Goal: Task Accomplishment & Management: Complete application form

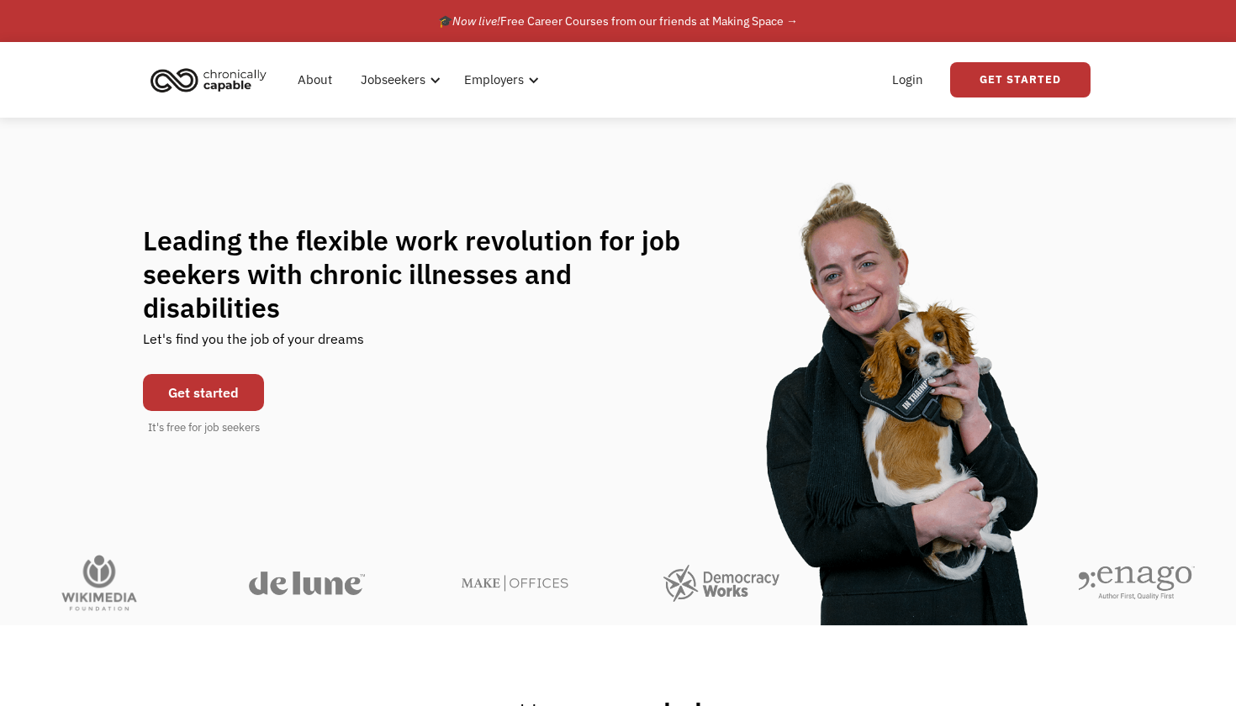
click at [250, 374] on link "Get started" at bounding box center [203, 392] width 121 height 37
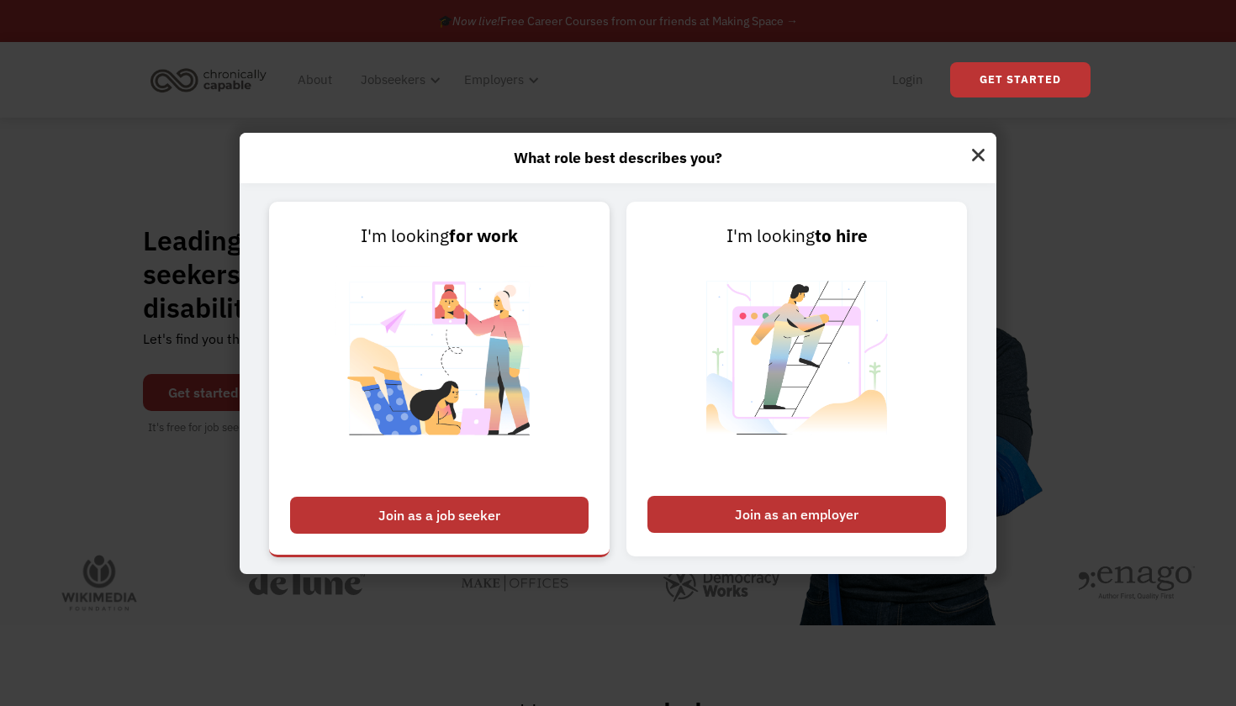
click at [544, 510] on div "Join as a job seeker" at bounding box center [439, 515] width 299 height 37
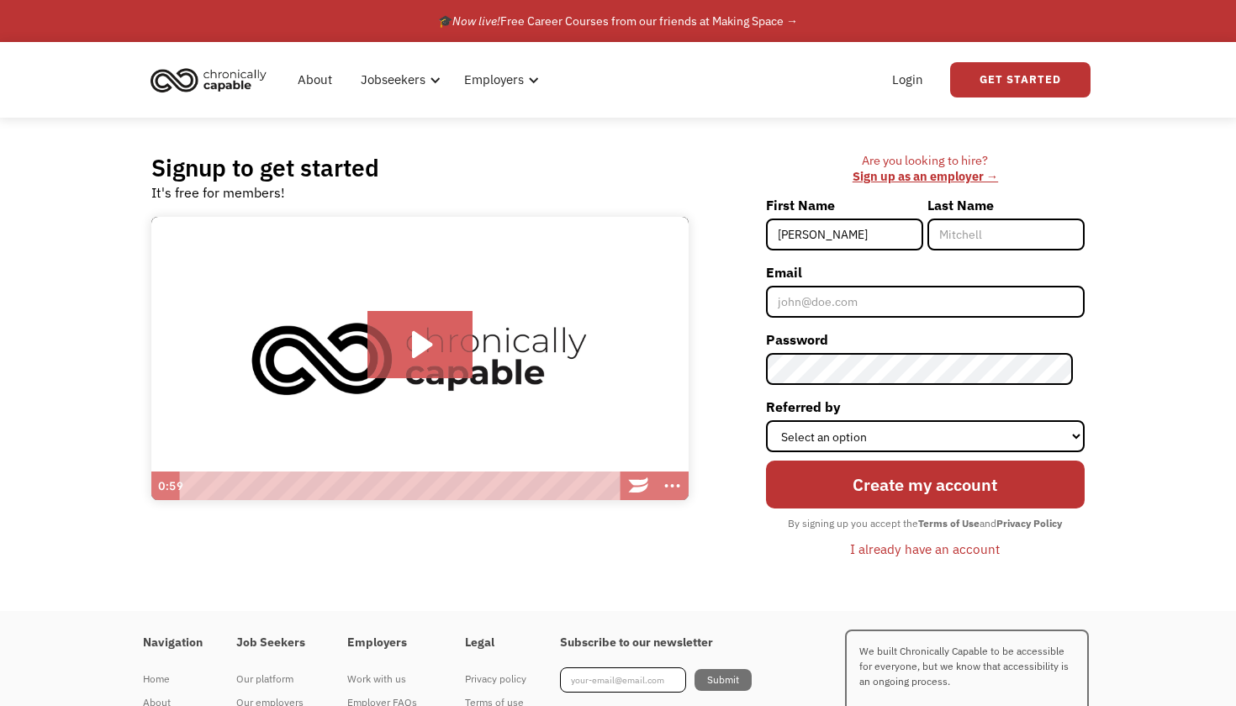
type input "[PERSON_NAME]"
type input "p"
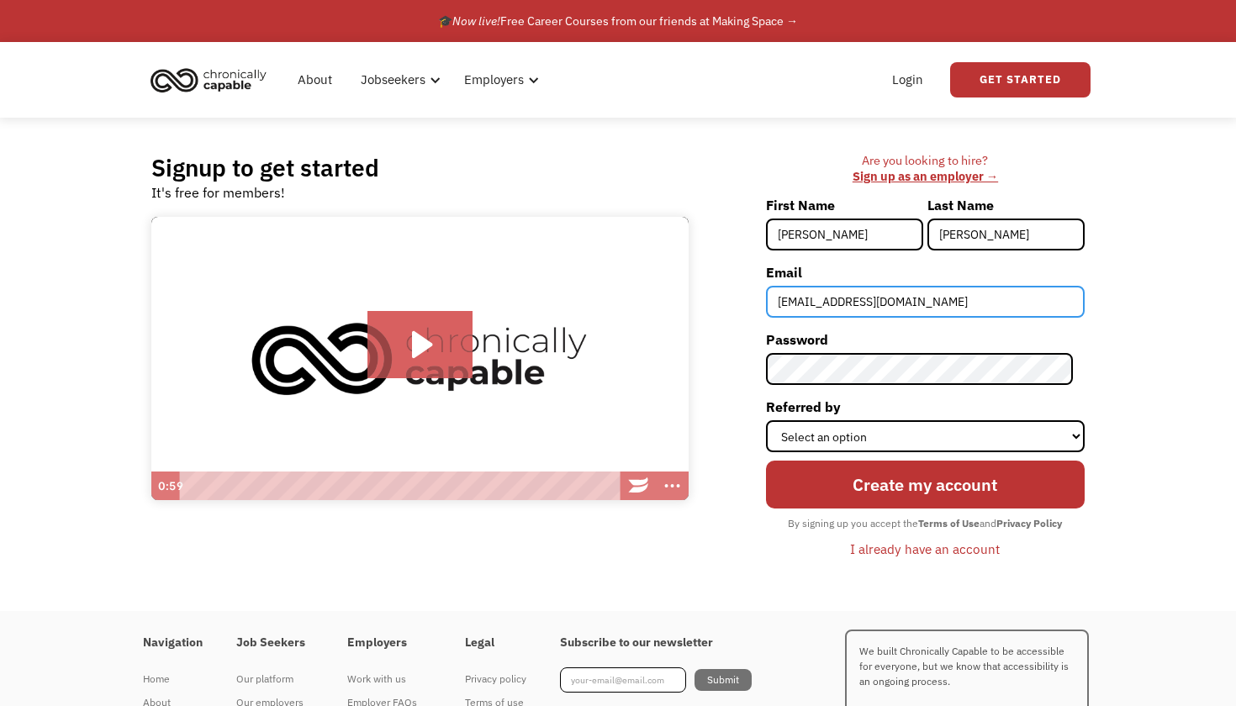
type input "[EMAIL_ADDRESS][DOMAIN_NAME]"
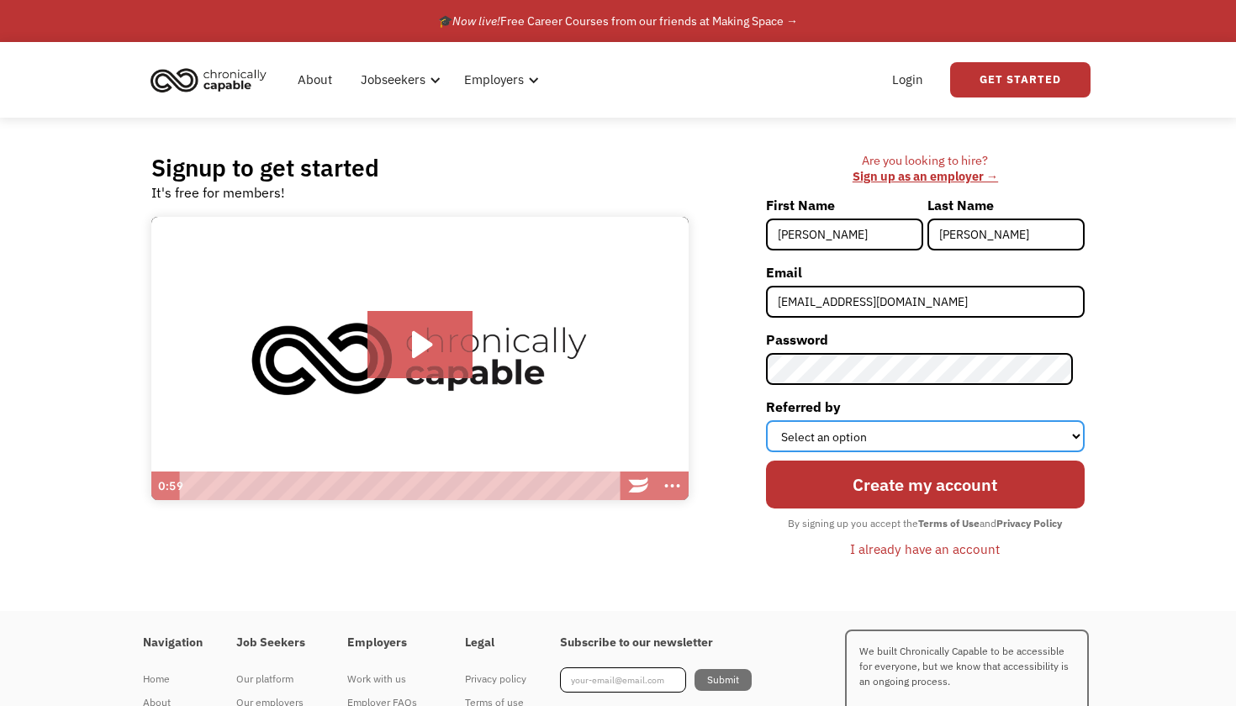
select select "Other"
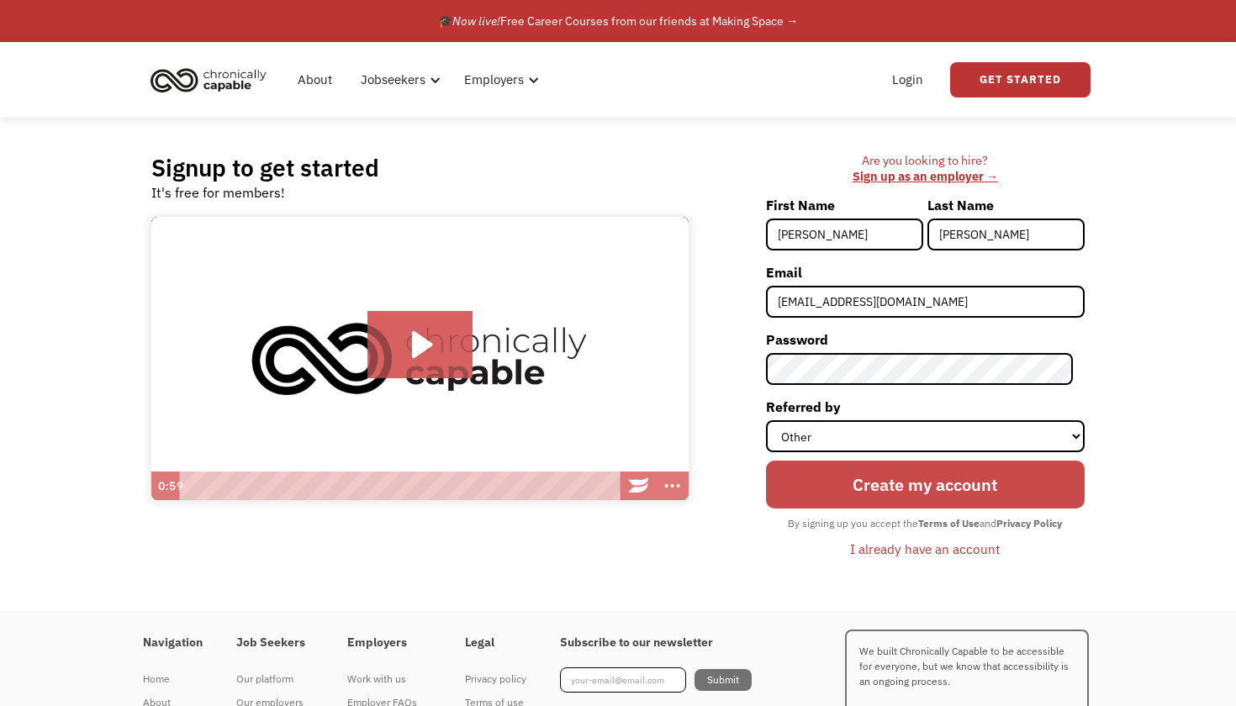
click at [856, 494] on input "Create my account" at bounding box center [925, 485] width 319 height 49
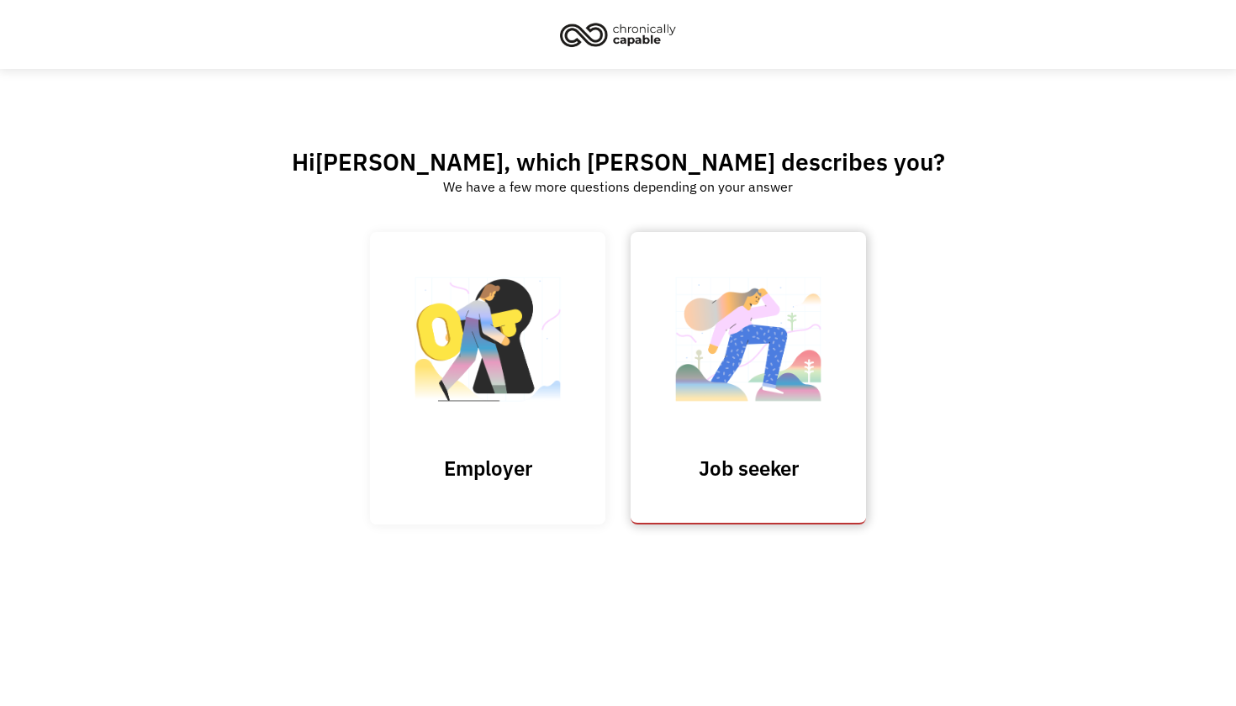
click at [712, 310] on img at bounding box center [748, 348] width 168 height 164
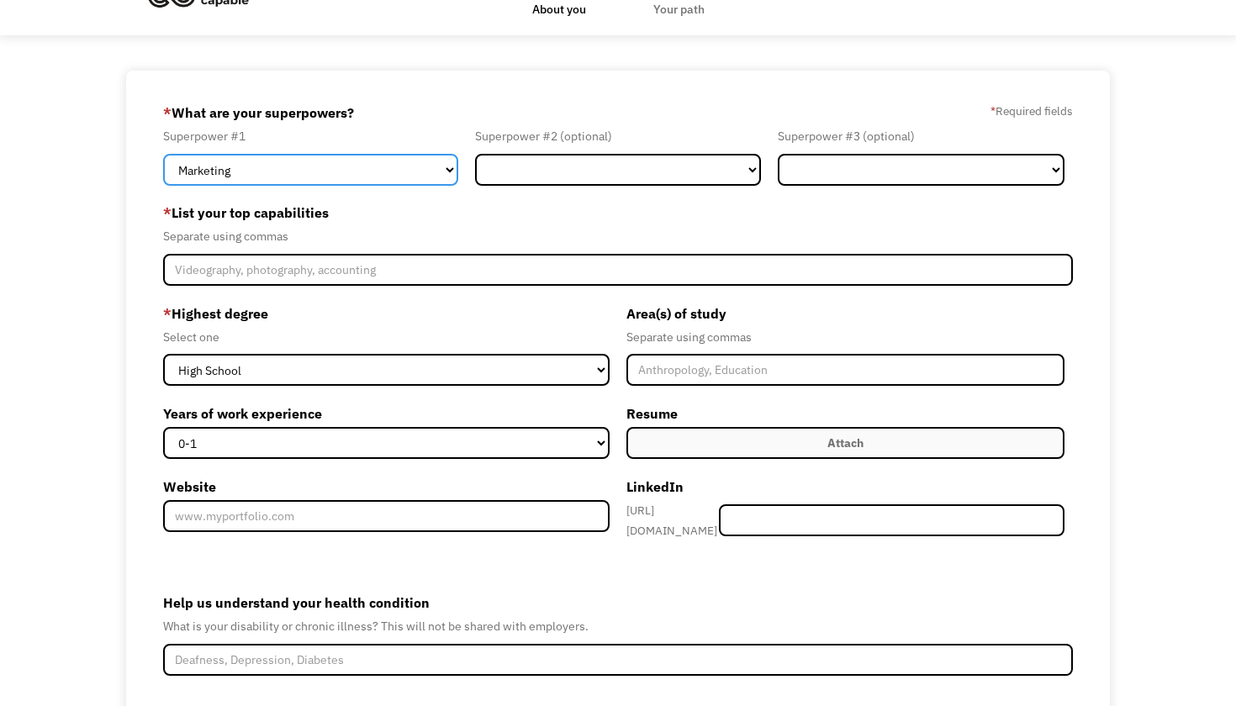
scroll to position [49, 0]
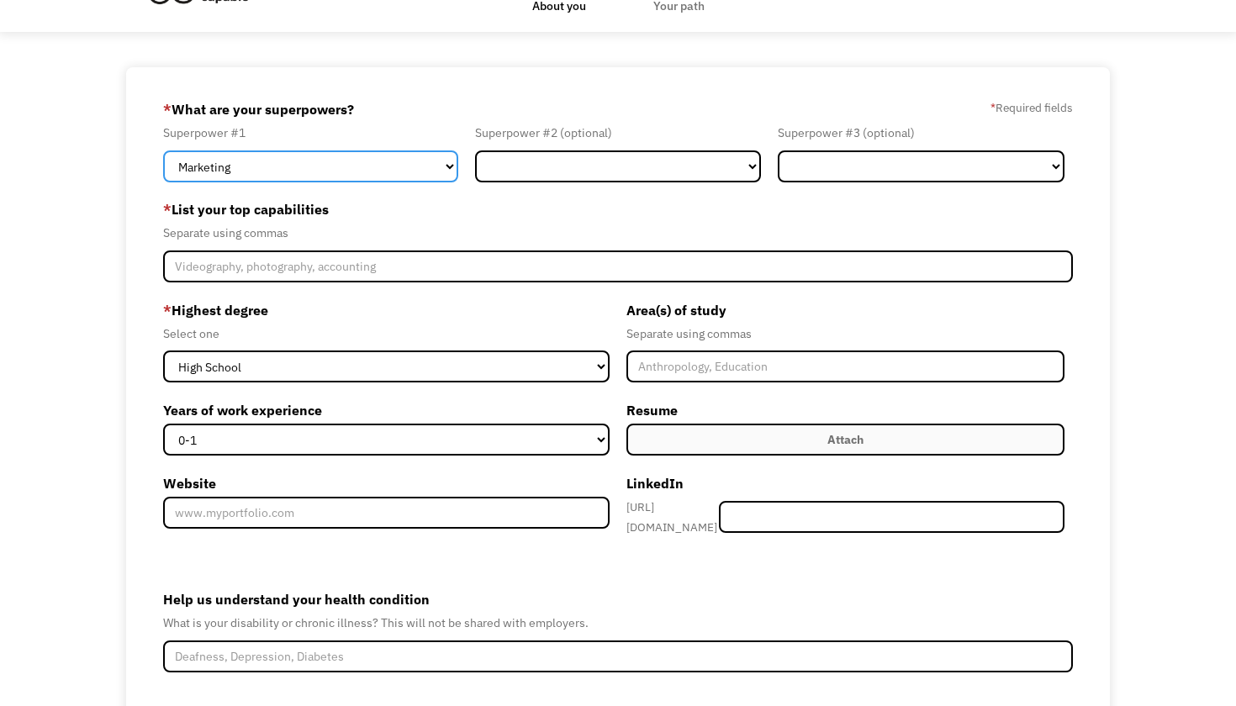
select select "Customer Service"
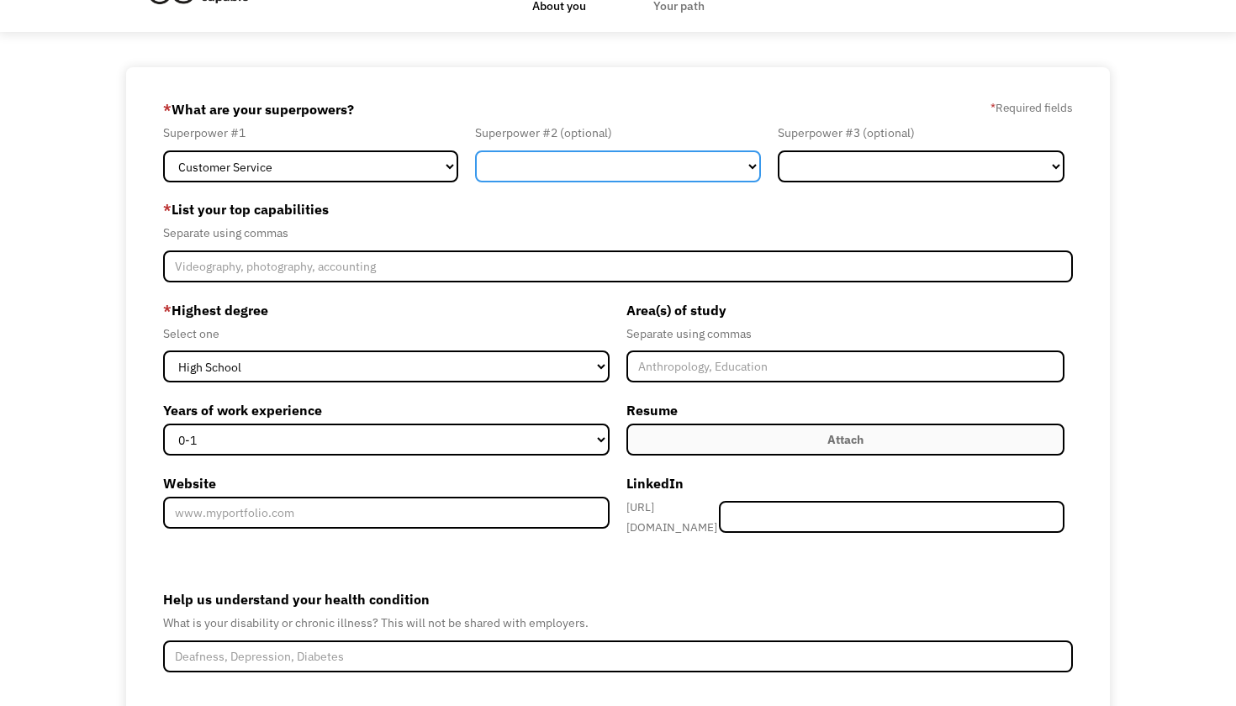
select select "Sales"
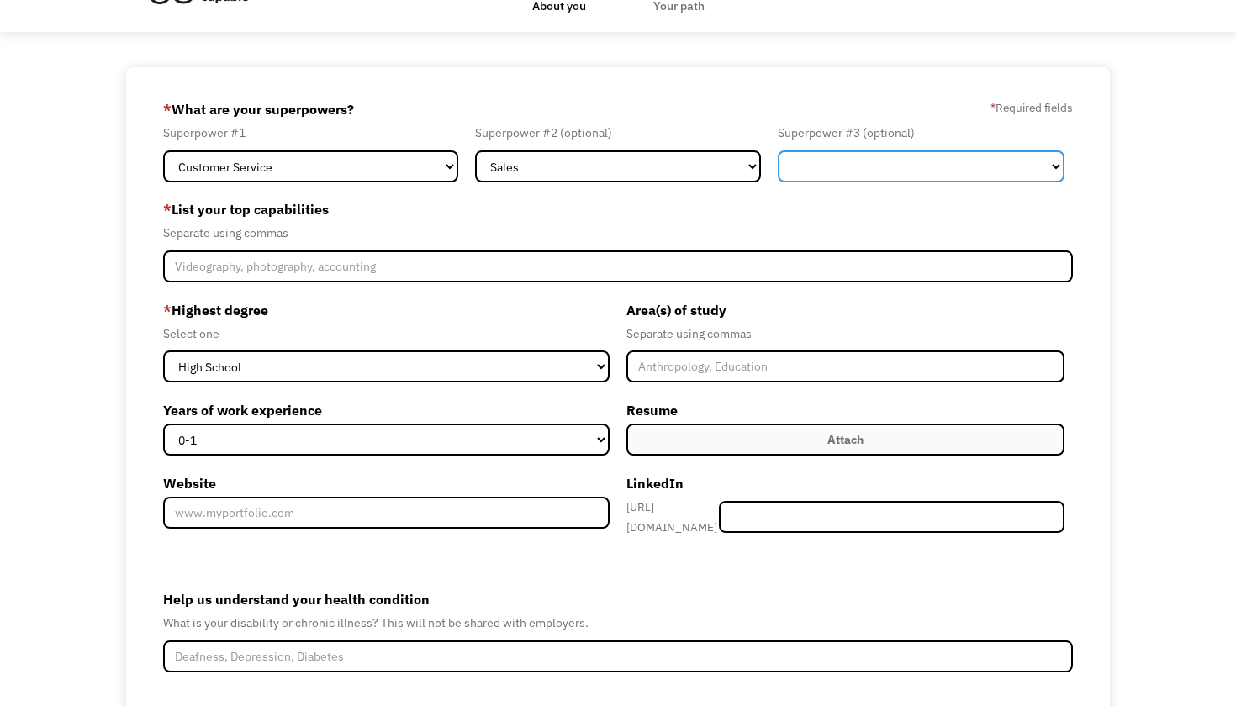
select select "Operations"
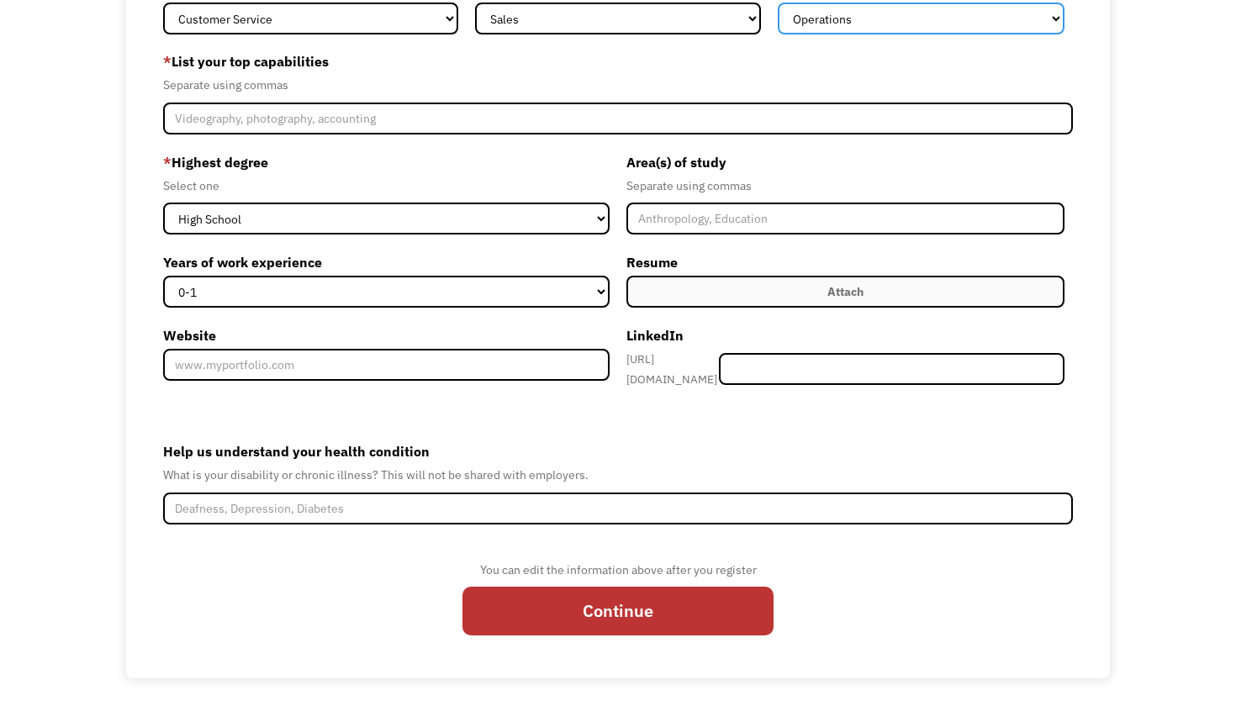
scroll to position [195, 0]
